Goal: Find specific page/section: Find specific page/section

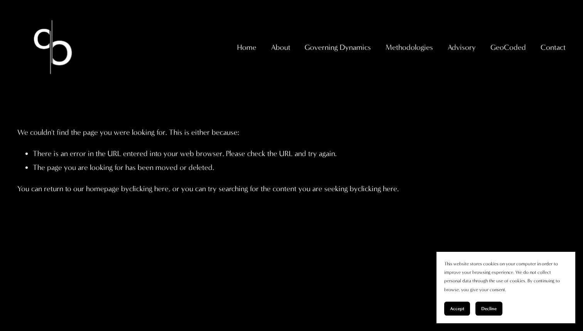
click at [238, 192] on p "You can return to our homepage by clicking here , or you can try searching for …" at bounding box center [291, 189] width 548 height 14
click at [56, 52] on img at bounding box center [52, 47] width 71 height 71
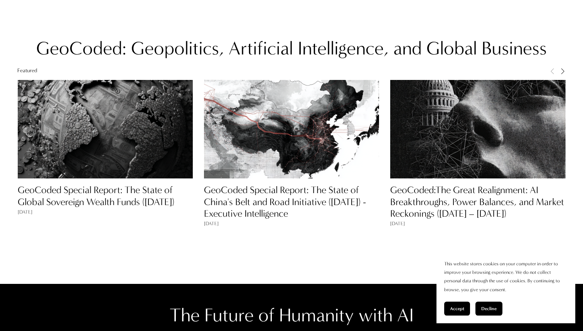
scroll to position [577, 0]
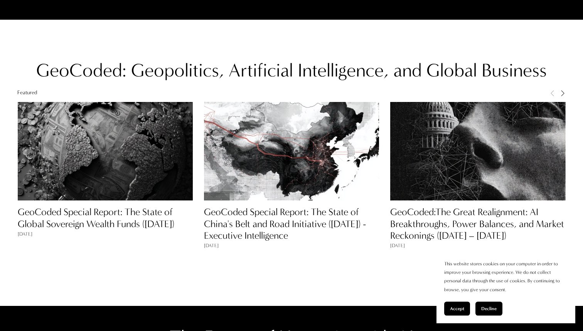
click at [563, 93] on span "Next" at bounding box center [563, 92] width 6 height 7
